Goal: Navigation & Orientation: Go to known website

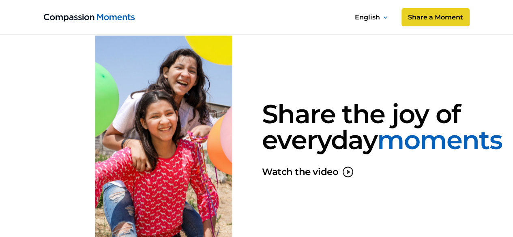
scroll to position [649, 0]
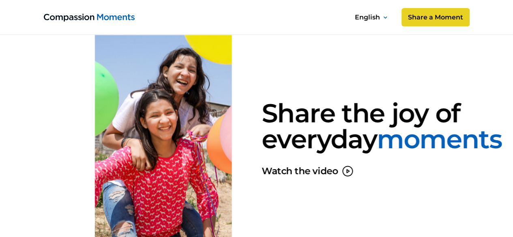
click at [203, 179] on image at bounding box center [175, 149] width 409 height 273
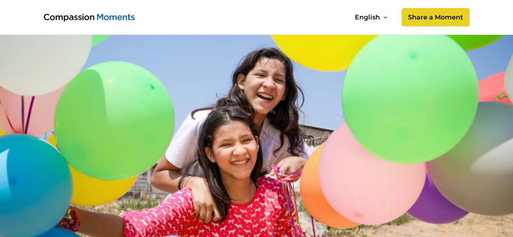
click at [117, 17] on img "home" at bounding box center [89, 18] width 91 height 8
